Goal: Check status: Check status

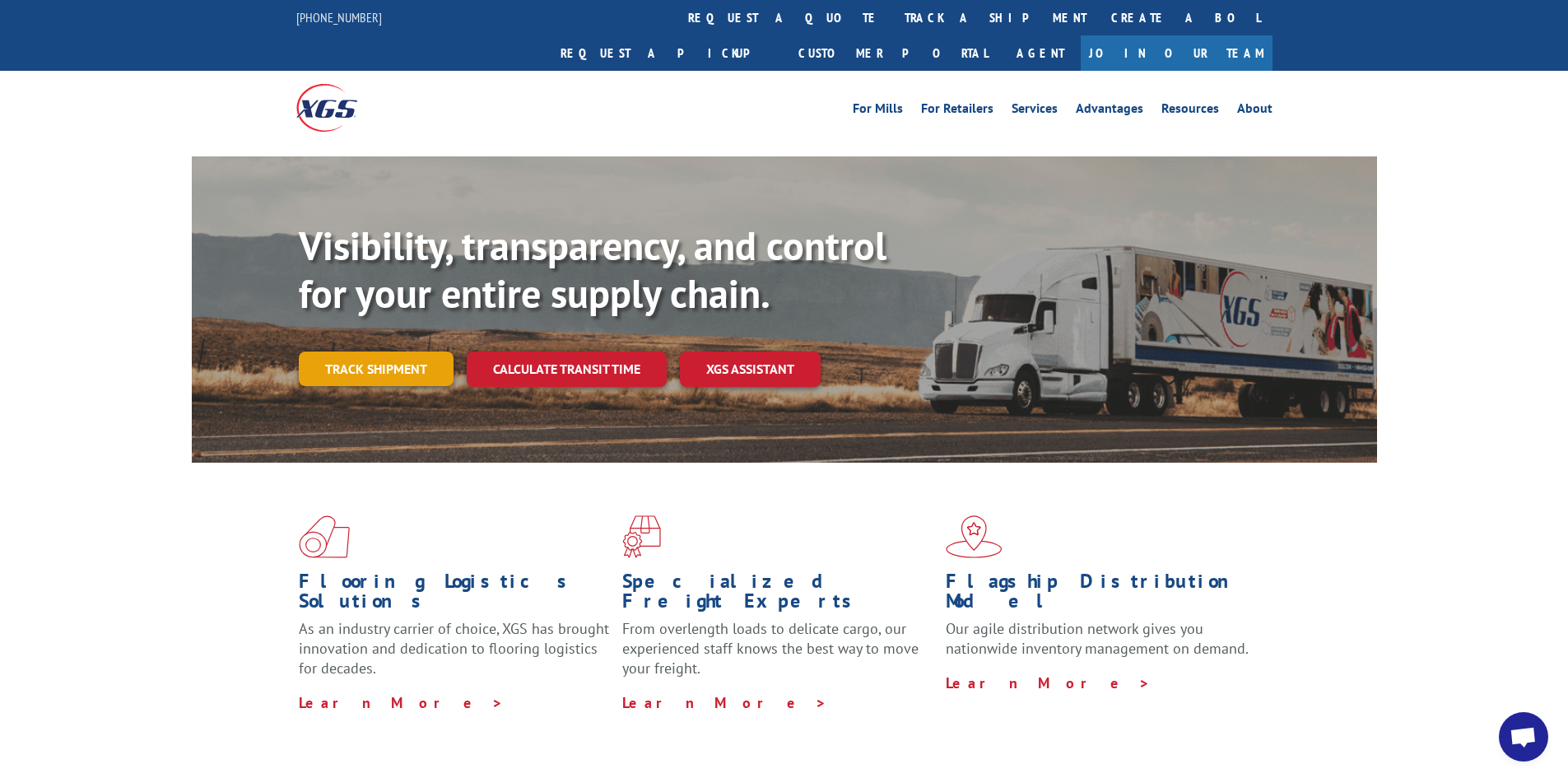
click at [399, 351] on link "Track shipment" at bounding box center [376, 369] width 155 height 35
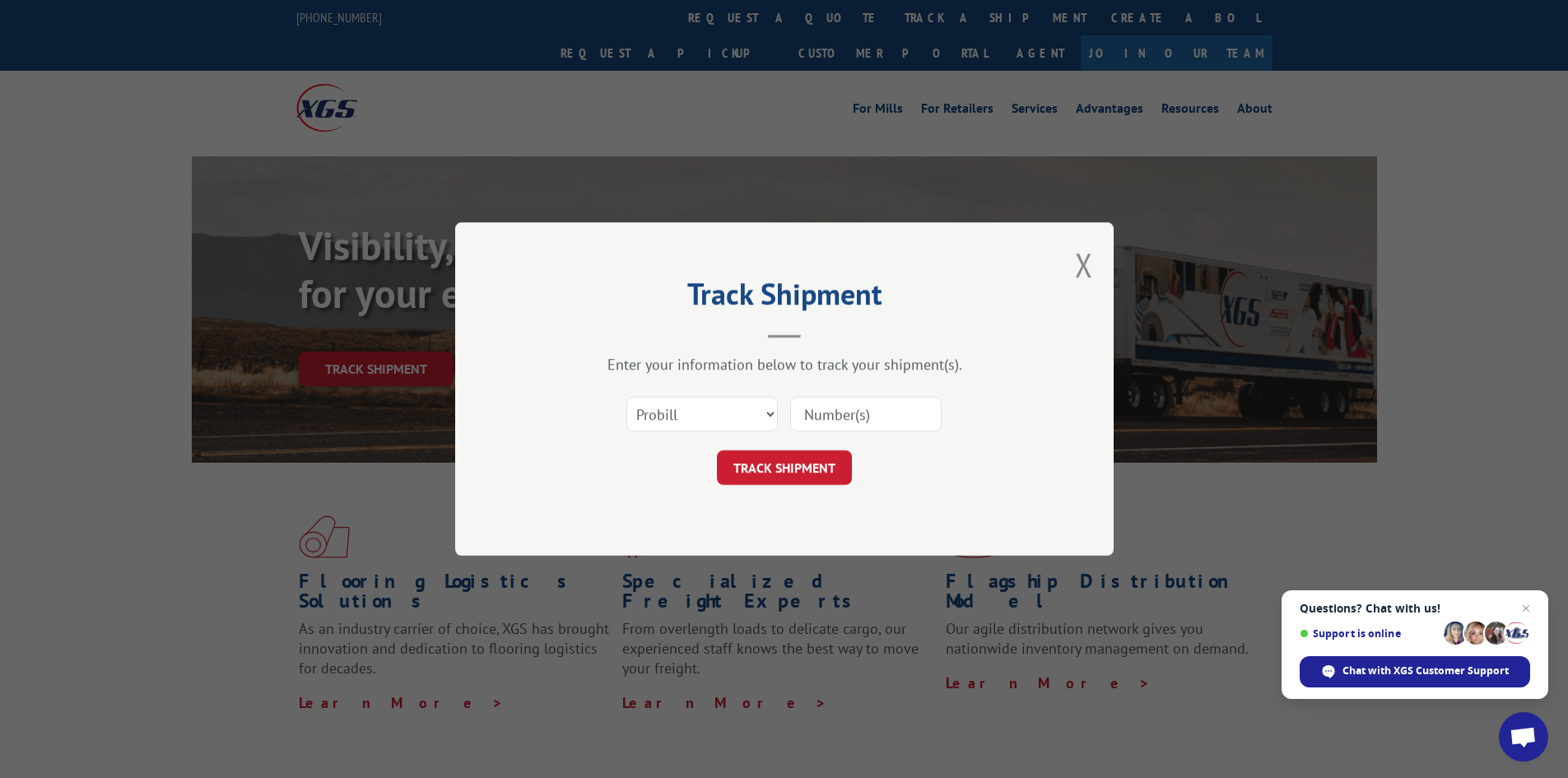
click at [852, 417] on input at bounding box center [866, 414] width 152 height 35
click at [766, 413] on select "Select category... Probill BOL PO" at bounding box center [702, 414] width 152 height 35
select select "bol"
click at [626, 397] on select "Select category... Probill BOL PO" at bounding box center [702, 414] width 152 height 35
click at [845, 413] on input at bounding box center [866, 414] width 152 height 35
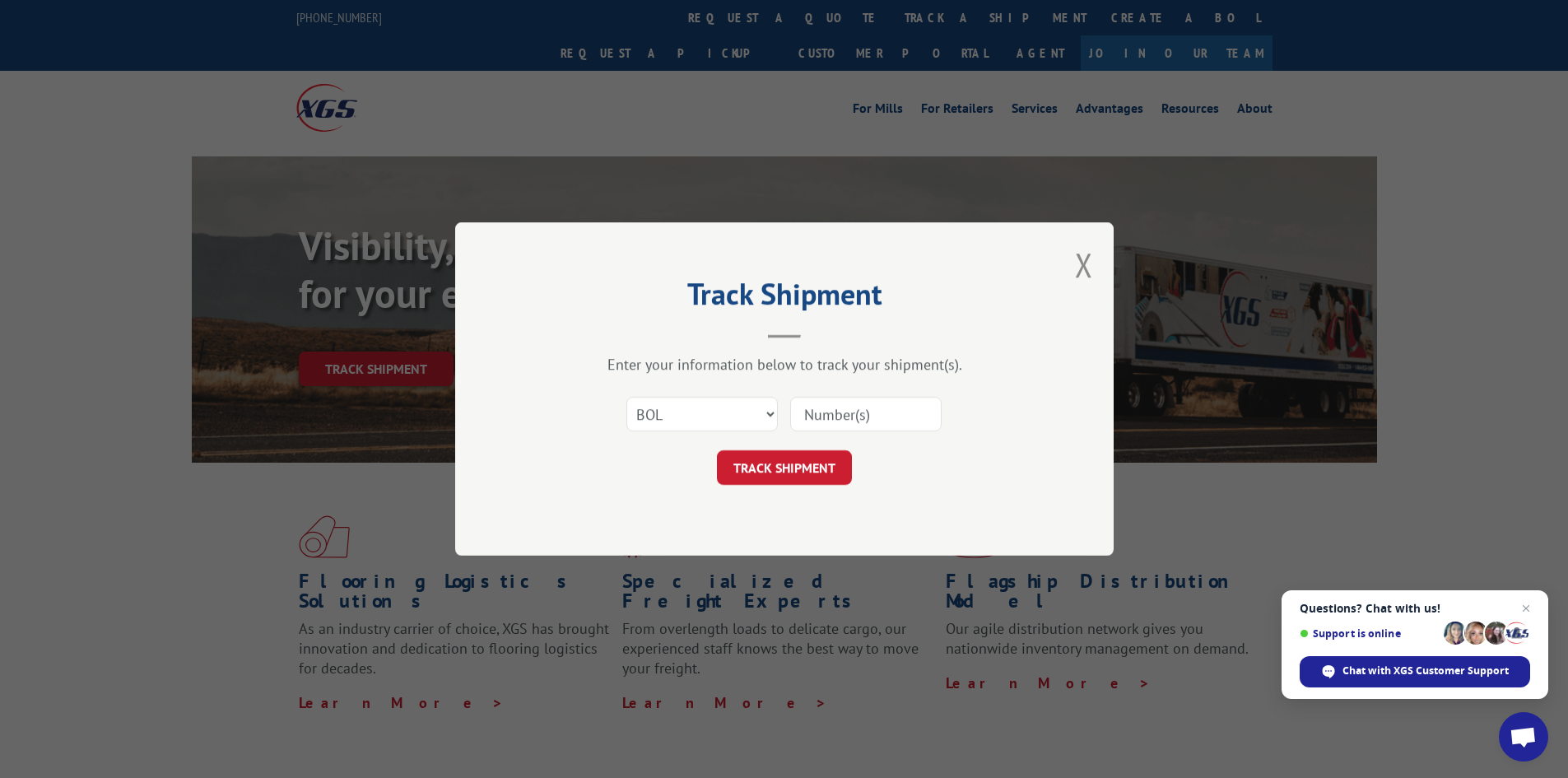
paste input "5474773"
type input "5474773"
click at [769, 460] on button "TRACK SHIPMENT" at bounding box center [785, 468] width 135 height 35
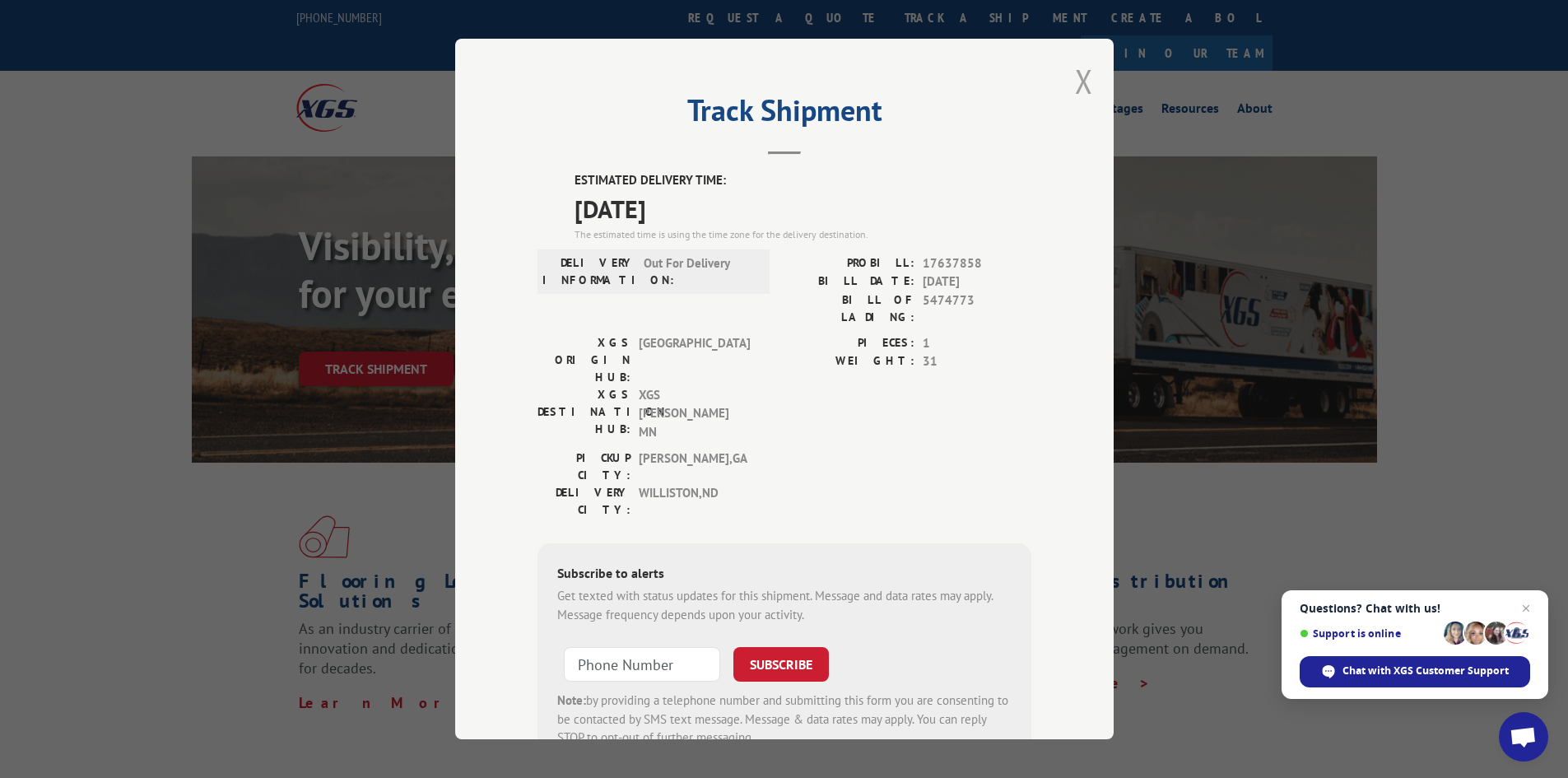
click at [1082, 85] on button "Close modal" at bounding box center [1084, 81] width 18 height 44
